Goal: Transaction & Acquisition: Purchase product/service

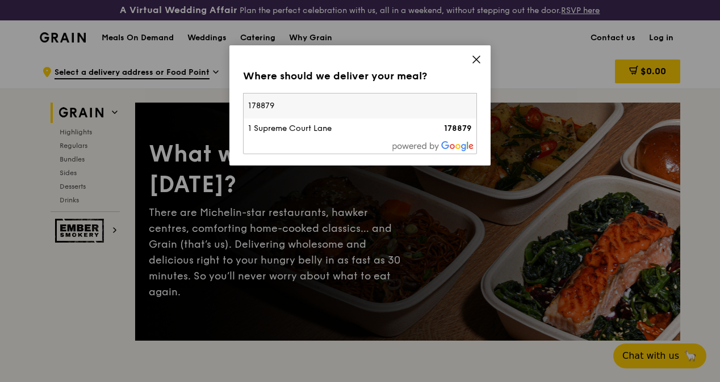
drag, startPoint x: 137, startPoint y: 90, endPoint x: 12, endPoint y: 87, distance: 125.4
click at [12, 87] on div "Where should we deliver your meal? Please enter three or more characters 178879…" at bounding box center [360, 191] width 720 height 382
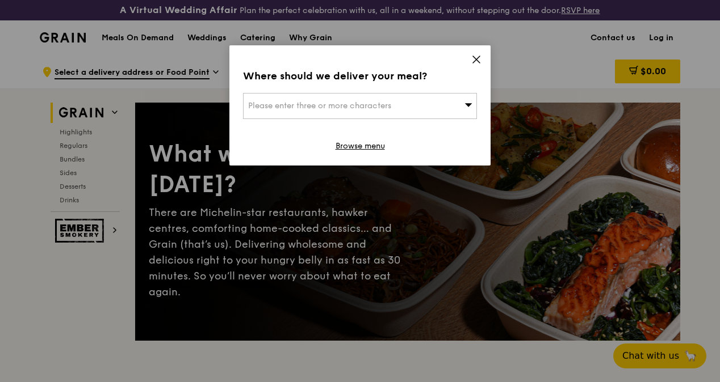
click at [388, 93] on div "Please enter three or more characters" at bounding box center [360, 106] width 234 height 26
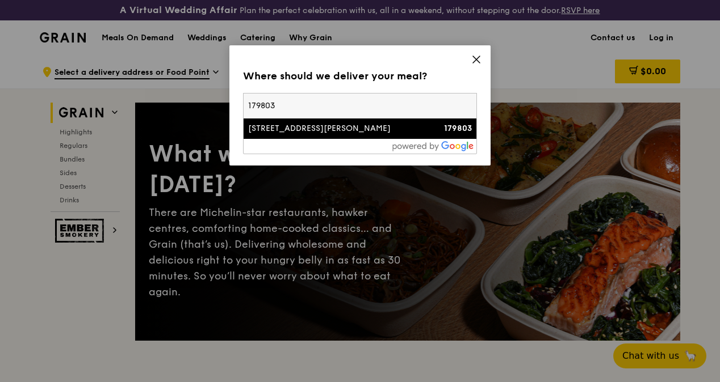
type input "179803"
click at [319, 131] on div "[STREET_ADDRESS][PERSON_NAME]" at bounding box center [332, 128] width 168 height 11
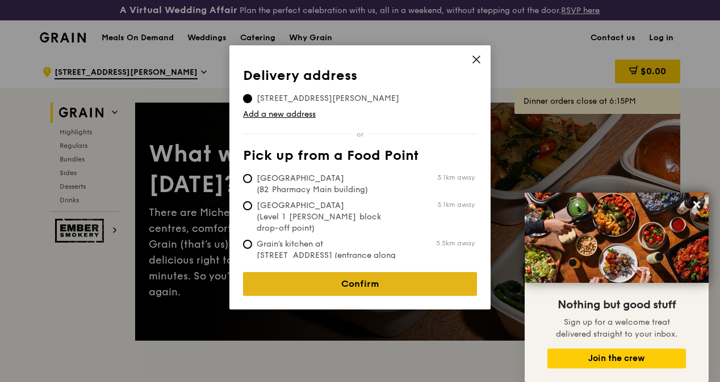
click at [373, 275] on link "Confirm" at bounding box center [360, 284] width 234 height 24
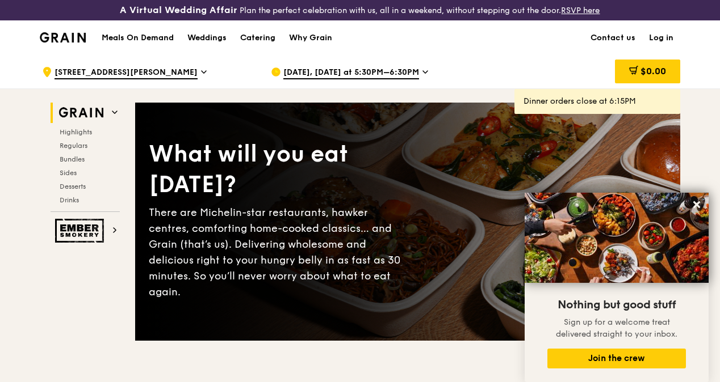
click at [423, 73] on icon at bounding box center [425, 72] width 5 height 2
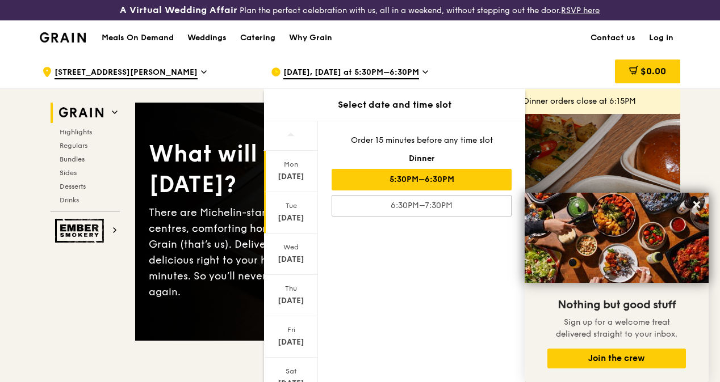
click at [292, 222] on div "[DATE]" at bounding box center [291, 218] width 51 height 11
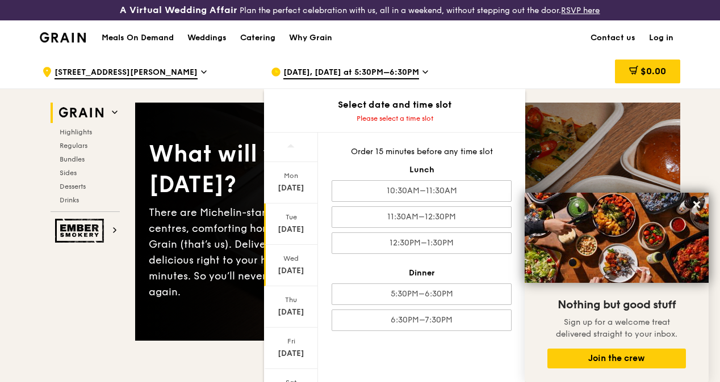
click at [286, 262] on div "[DATE]" at bounding box center [291, 265] width 54 height 41
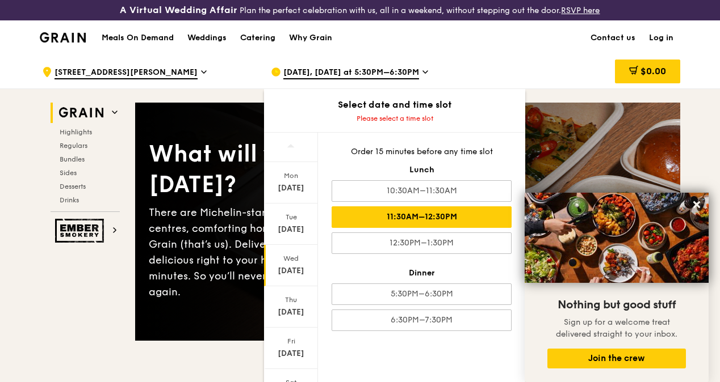
click at [461, 224] on div "11:30AM–12:30PM" at bounding box center [421, 218] width 180 height 22
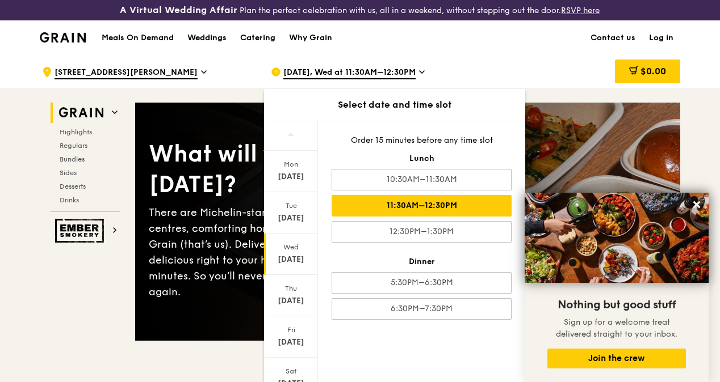
click at [454, 361] on div "[DATE] [DATE] [DATE] [DATE] [DATE] [DATE] Closed [DATE] Order 15 minutes before…" at bounding box center [394, 252] width 261 height 262
click at [296, 224] on div "[DATE]" at bounding box center [291, 218] width 51 height 11
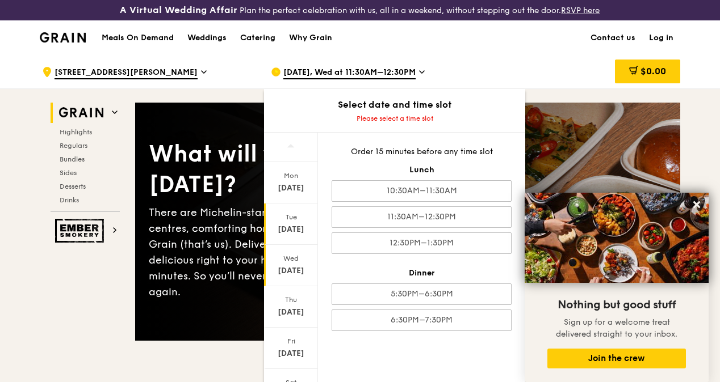
click at [305, 277] on div "[DATE]" at bounding box center [291, 271] width 51 height 11
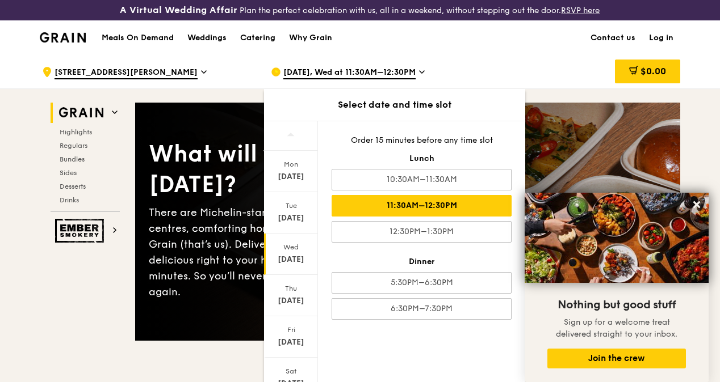
click at [428, 213] on div "11:30AM–12:30PM" at bounding box center [421, 206] width 180 height 22
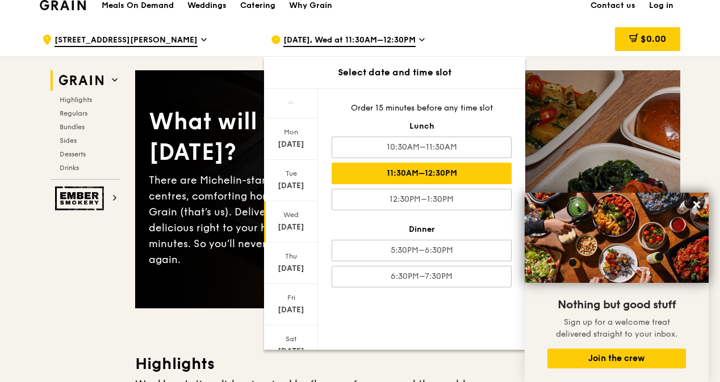
scroll to position [57, 0]
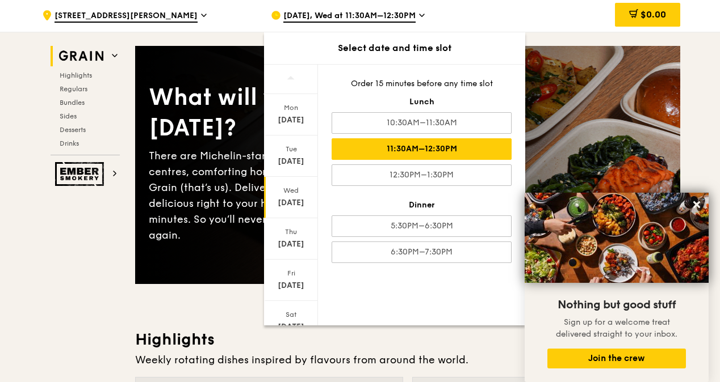
click at [286, 209] on div "[DATE]" at bounding box center [291, 202] width 51 height 11
click at [430, 315] on div "[DATE] [DATE] [DATE] [DATE] [DATE] [DATE] Closed [DATE] Order 15 minutes before…" at bounding box center [394, 195] width 261 height 262
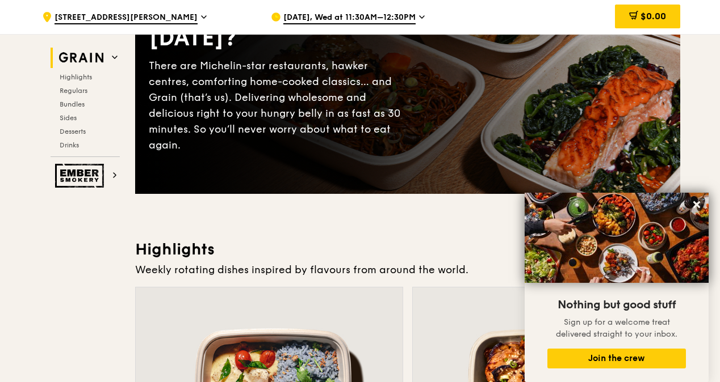
scroll to position [170, 0]
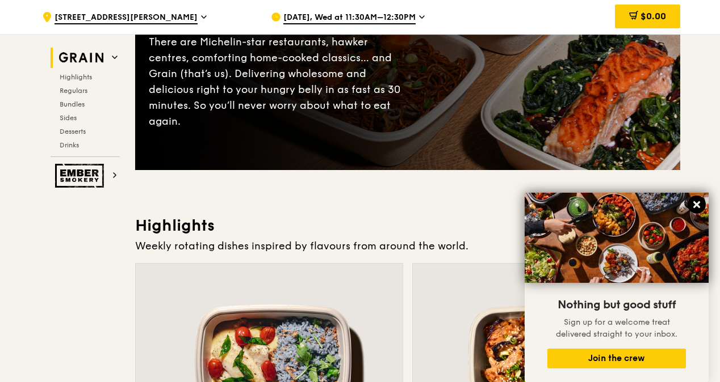
click at [693, 203] on icon at bounding box center [696, 204] width 7 height 7
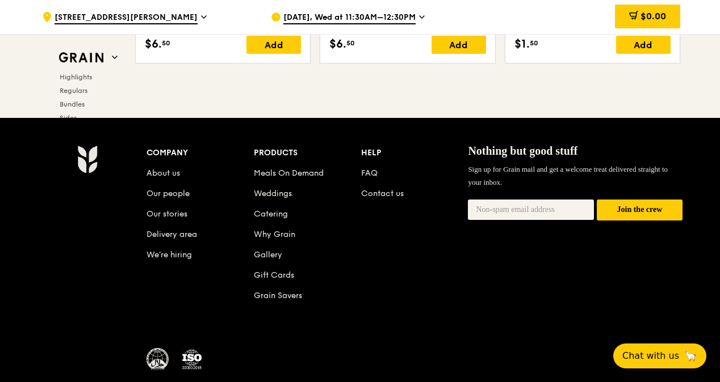
scroll to position [4832, 0]
